Goal: Check status: Check status

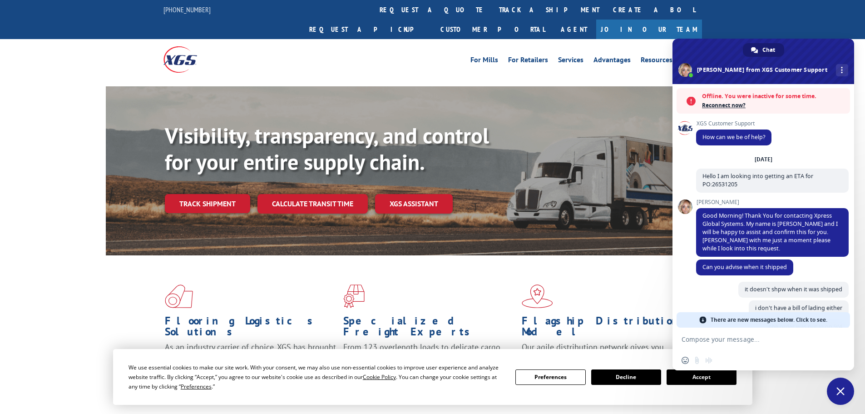
scroll to position [153, 0]
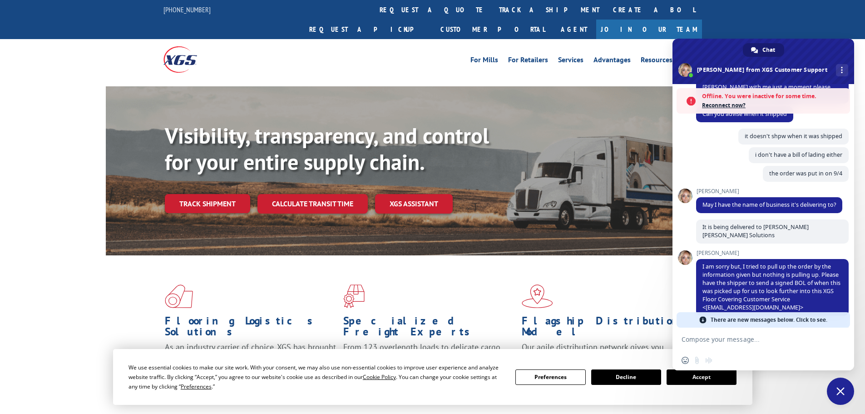
click at [831, 39] on div "For Mills For Retailers Services Advantages Resources About For Mills For Retai…" at bounding box center [432, 59] width 865 height 40
click at [838, 382] on span "Close chat" at bounding box center [840, 390] width 27 height 27
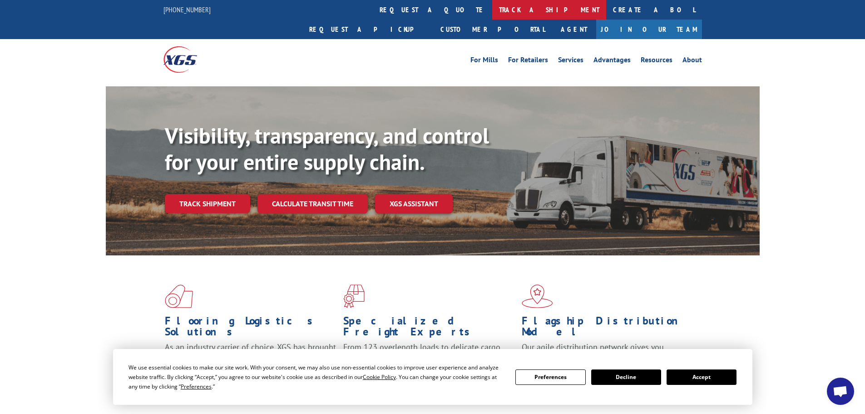
click at [492, 11] on link "track a shipment" at bounding box center [549, 10] width 114 height 20
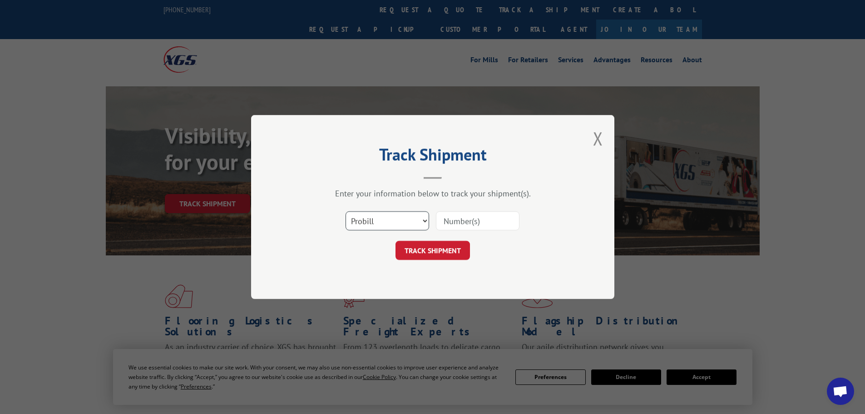
drag, startPoint x: 401, startPoint y: 223, endPoint x: 402, endPoint y: 228, distance: 5.5
click at [401, 223] on select "Select category... Probill BOL PO" at bounding box center [388, 220] width 84 height 19
select select "po"
click at [346, 211] on select "Select category... Probill BOL PO" at bounding box center [388, 220] width 84 height 19
click at [473, 227] on input at bounding box center [478, 220] width 84 height 19
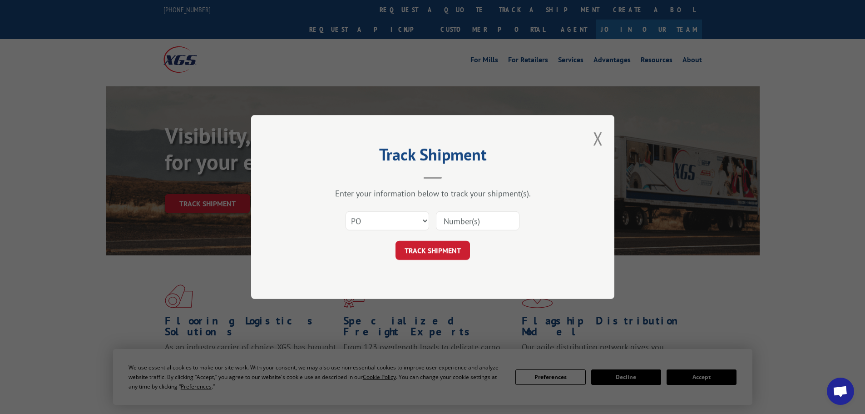
paste input "26530410"
type input "26530410"
click at [460, 251] on button "TRACK SHIPMENT" at bounding box center [433, 250] width 74 height 19
